Goal: Information Seeking & Learning: Learn about a topic

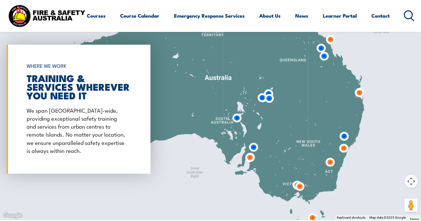
scroll to position [489, 0]
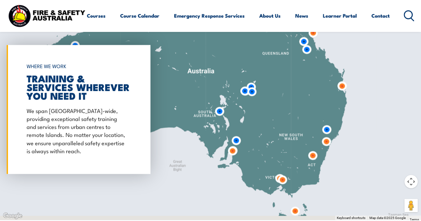
drag, startPoint x: 239, startPoint y: 117, endPoint x: 212, endPoint y: 107, distance: 28.7
click at [212, 107] on img at bounding box center [220, 111] width 18 height 18
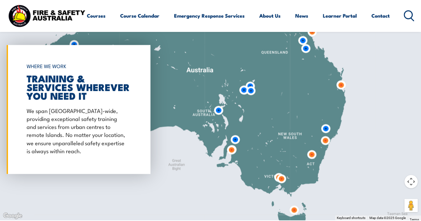
drag, startPoint x: 212, startPoint y: 107, endPoint x: 228, endPoint y: 108, distance: 16.3
click at [227, 108] on img at bounding box center [219, 110] width 18 height 18
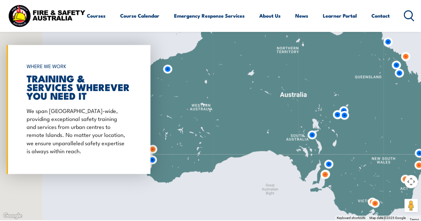
drag, startPoint x: 228, startPoint y: 108, endPoint x: 307, endPoint y: 133, distance: 83.4
click at [307, 133] on div at bounding box center [210, 110] width 421 height 222
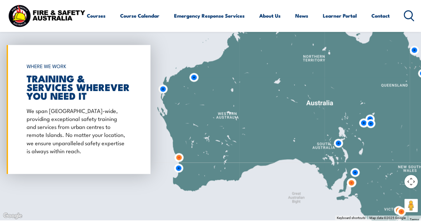
drag, startPoint x: 307, startPoint y: 133, endPoint x: 287, endPoint y: 197, distance: 66.9
click at [287, 197] on div at bounding box center [210, 110] width 421 height 222
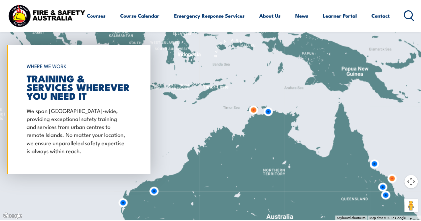
drag, startPoint x: 286, startPoint y: 193, endPoint x: 257, endPoint y: 129, distance: 69.8
click at [262, 143] on div at bounding box center [210, 110] width 421 height 222
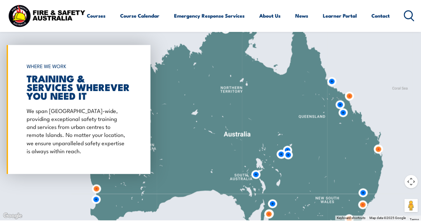
drag, startPoint x: 276, startPoint y: 147, endPoint x: 269, endPoint y: 136, distance: 13.5
click at [272, 145] on img at bounding box center [281, 154] width 18 height 18
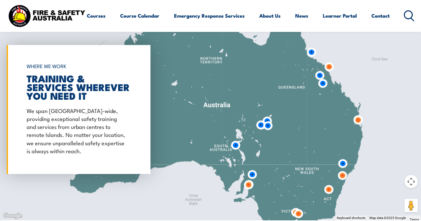
click at [263, 126] on img at bounding box center [268, 126] width 18 height 18
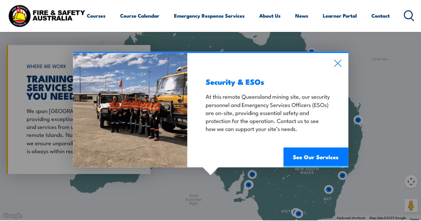
click at [338, 69] on div "Security & ESOs At this remote Queensland mining site, our security personnel a…" at bounding box center [267, 110] width 161 height 114
click at [338, 61] on icon at bounding box center [338, 63] width 8 height 7
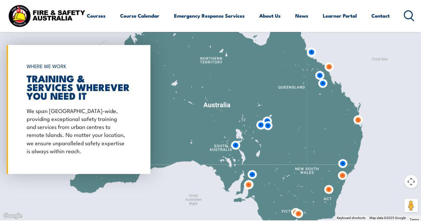
click at [254, 172] on img at bounding box center [252, 175] width 18 height 18
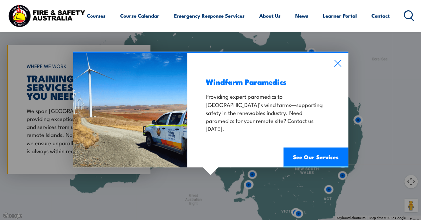
click at [344, 62] on div "Windfarm Paramedics Providing expert paramedics to [GEOGRAPHIC_DATA]’s wind far…" at bounding box center [267, 110] width 161 height 114
click at [338, 64] on icon at bounding box center [337, 63] width 7 height 7
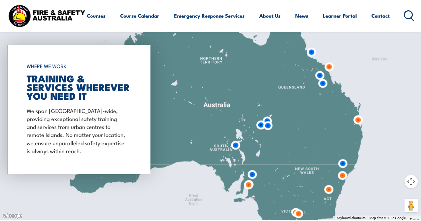
click at [237, 145] on img at bounding box center [236, 145] width 18 height 18
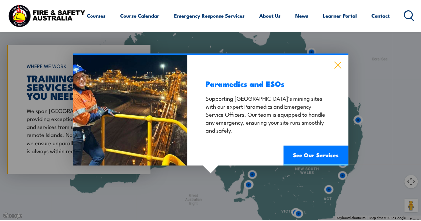
click at [338, 63] on icon at bounding box center [338, 64] width 8 height 7
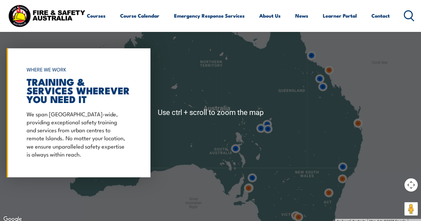
scroll to position [485, 0]
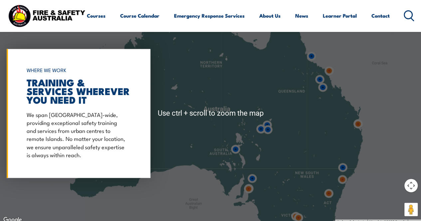
click at [244, 181] on img at bounding box center [249, 189] width 18 height 18
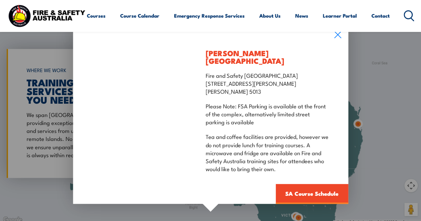
click at [395, 119] on div "[PERSON_NAME][GEOGRAPHIC_DATA] Fire and Safety Australia [STREET_ADDRESS][PERSO…" at bounding box center [210, 114] width 421 height 222
click at [0, 133] on div "[PERSON_NAME][GEOGRAPHIC_DATA] Fire and Safety Australia [STREET_ADDRESS][PERSO…" at bounding box center [210, 114] width 421 height 222
click at [16, 136] on div "[PERSON_NAME][GEOGRAPHIC_DATA] Fire and Safety Australia [STREET_ADDRESS][PERSO…" at bounding box center [210, 114] width 421 height 222
click at [367, 119] on div "[PERSON_NAME][GEOGRAPHIC_DATA] Fire and Safety Australia [STREET_ADDRESS][PERSO…" at bounding box center [210, 114] width 421 height 222
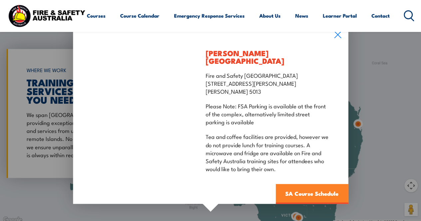
click at [304, 193] on link "SA Course Schedule" at bounding box center [311, 194] width 73 height 20
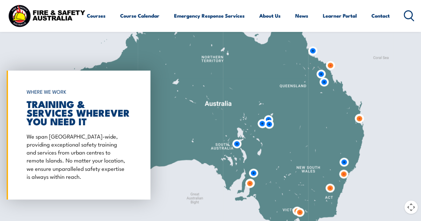
scroll to position [498, 0]
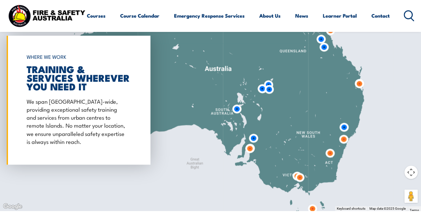
drag, startPoint x: 415, startPoint y: 198, endPoint x: 320, endPoint y: 165, distance: 100.8
click at [320, 165] on div "To navigate, press the arrow keys. Keyboard shortcuts Map Data Map data ©2025 G…" at bounding box center [210, 100] width 421 height 222
click at [409, 198] on button "Drag Pegman onto the map to open Street View" at bounding box center [410, 196] width 13 height 13
drag, startPoint x: 409, startPoint y: 201, endPoint x: 313, endPoint y: 165, distance: 102.6
click at [313, 165] on div "To navigate, press the arrow keys. Keyboard shortcuts Map Data Map data ©2025 G…" at bounding box center [210, 100] width 421 height 222
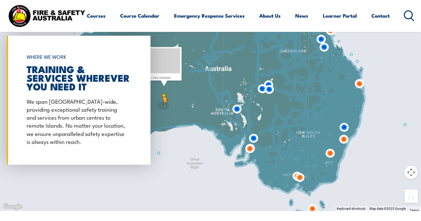
drag, startPoint x: 406, startPoint y: 193, endPoint x: 162, endPoint y: 109, distance: 258.2
click at [162, 109] on div "To activate drag with keyboard, press Alt + Enter. Once in keyboard drag state,…" at bounding box center [210, 100] width 421 height 222
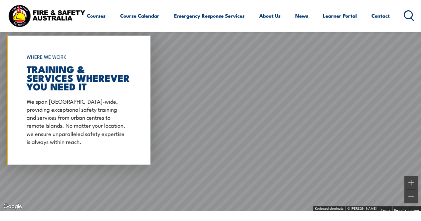
scroll to position [488, 0]
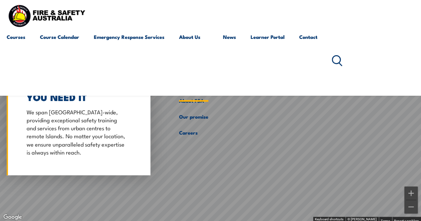
click at [190, 38] on link "About Us" at bounding box center [193, 61] width 29 height 64
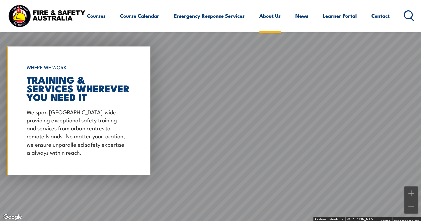
click at [259, 24] on link "About Us" at bounding box center [269, 16] width 21 height 16
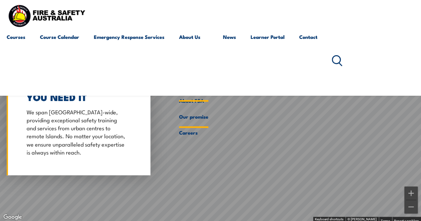
click at [196, 114] on link "Our promise" at bounding box center [193, 117] width 29 height 16
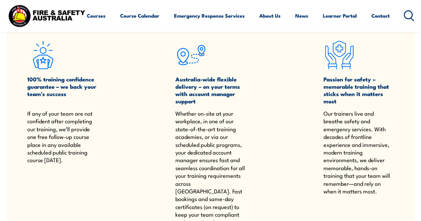
scroll to position [178, 0]
